Goal: Information Seeking & Learning: Learn about a topic

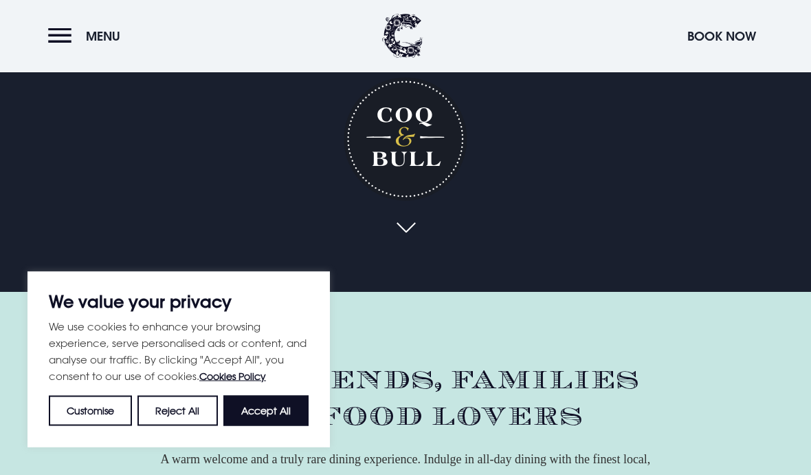
click at [263, 426] on button "Accept All" at bounding box center [266, 410] width 85 height 30
checkbox input "true"
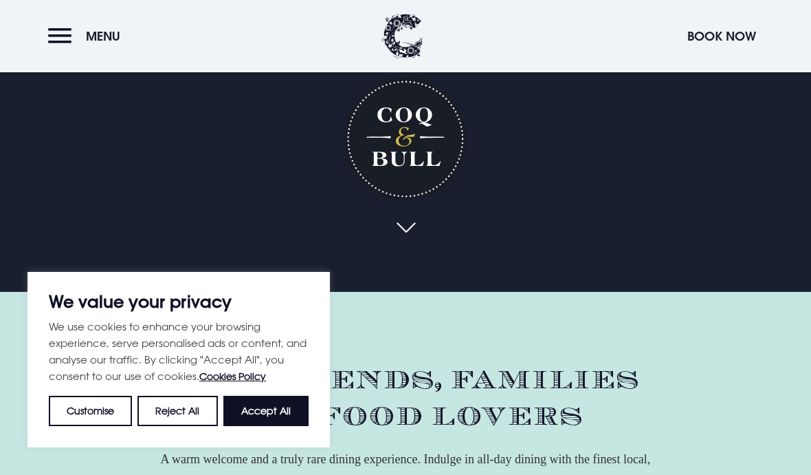
checkbox input "true"
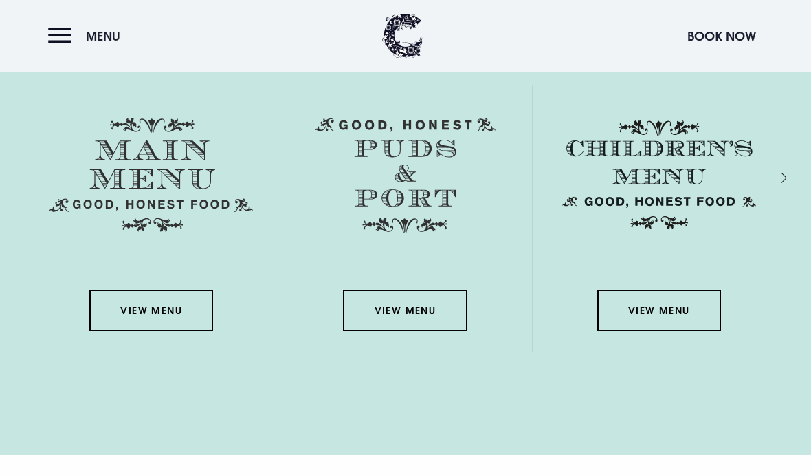
scroll to position [1951, 0]
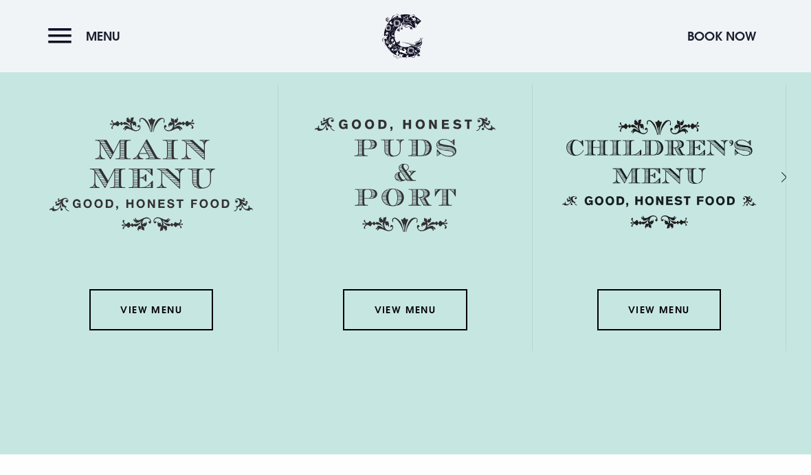
click at [155, 330] on link "View Menu" at bounding box center [151, 309] width 124 height 41
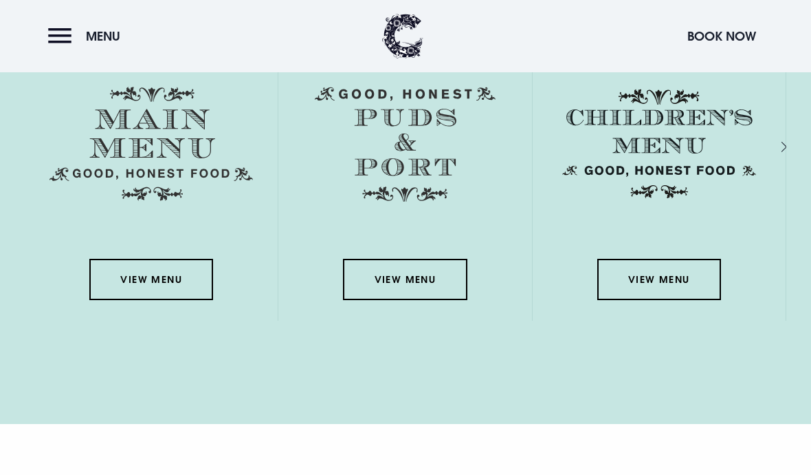
click at [408, 202] on img at bounding box center [405, 145] width 181 height 116
click at [404, 300] on link "View Menu" at bounding box center [405, 279] width 124 height 41
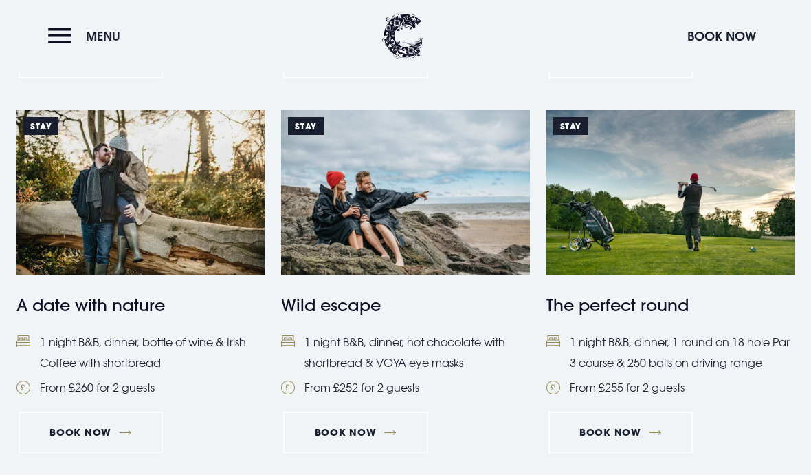
scroll to position [1347, 0]
